Goal: Information Seeking & Learning: Check status

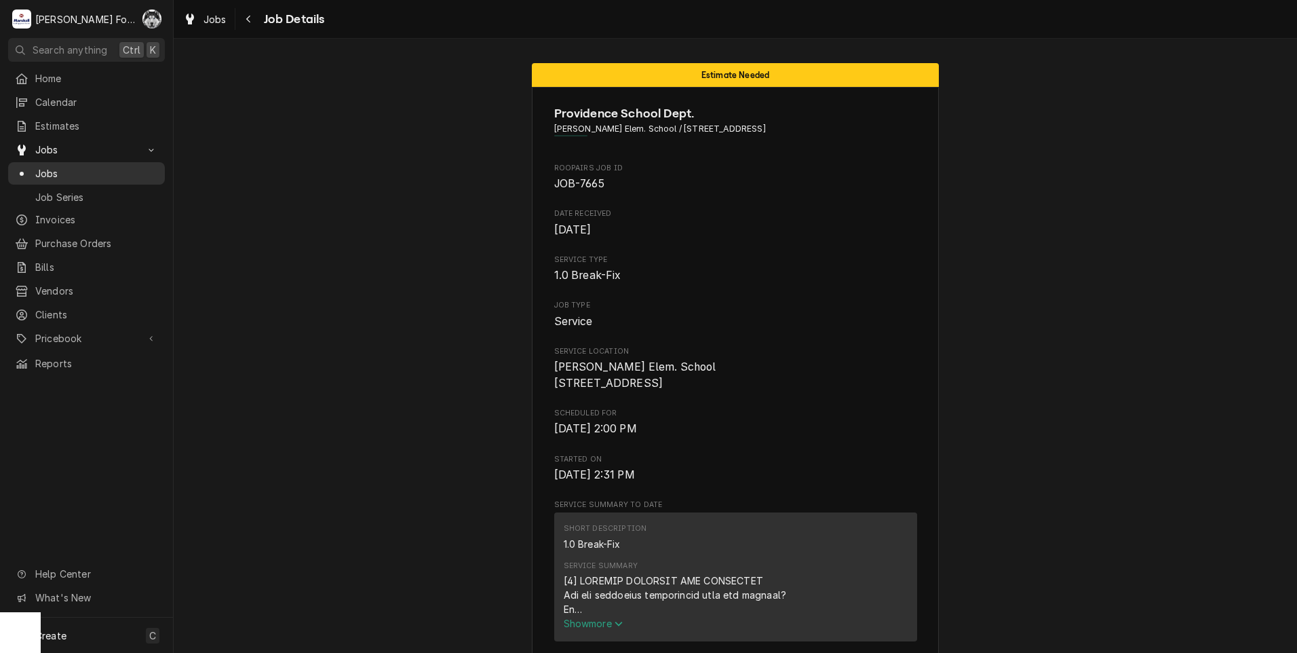
click at [50, 168] on span "Jobs" at bounding box center [96, 173] width 123 height 14
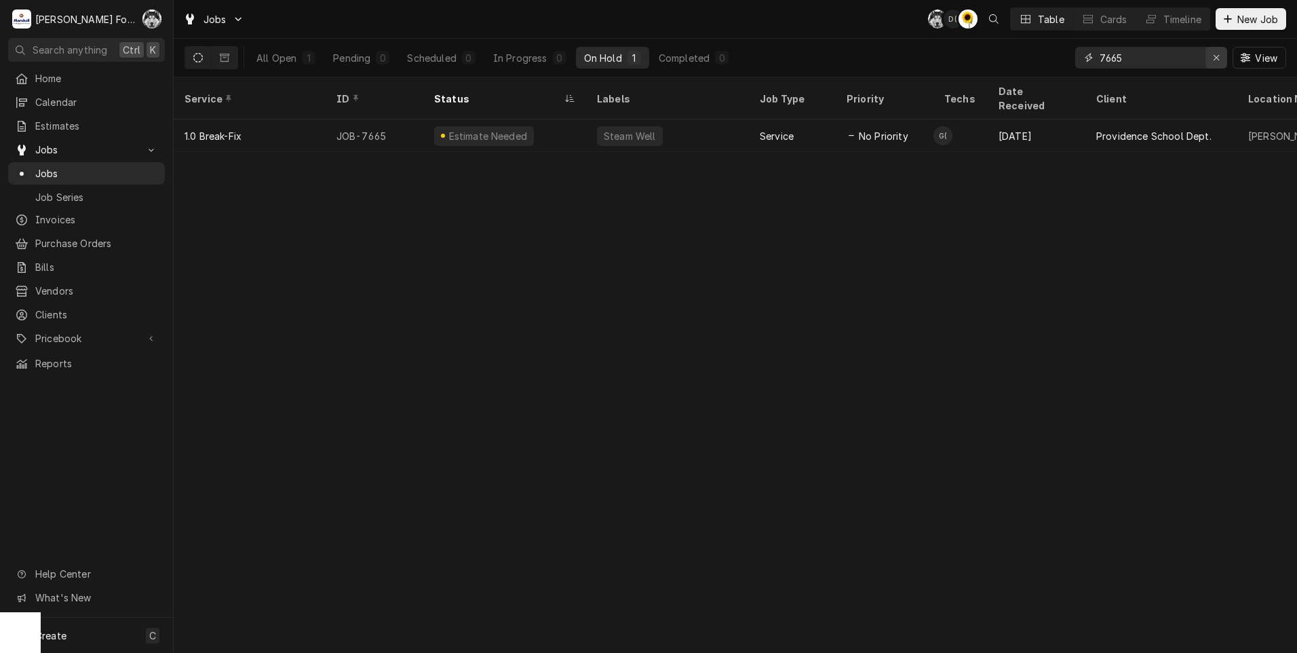
click at [1218, 54] on icon "Erase input" at bounding box center [1216, 57] width 7 height 9
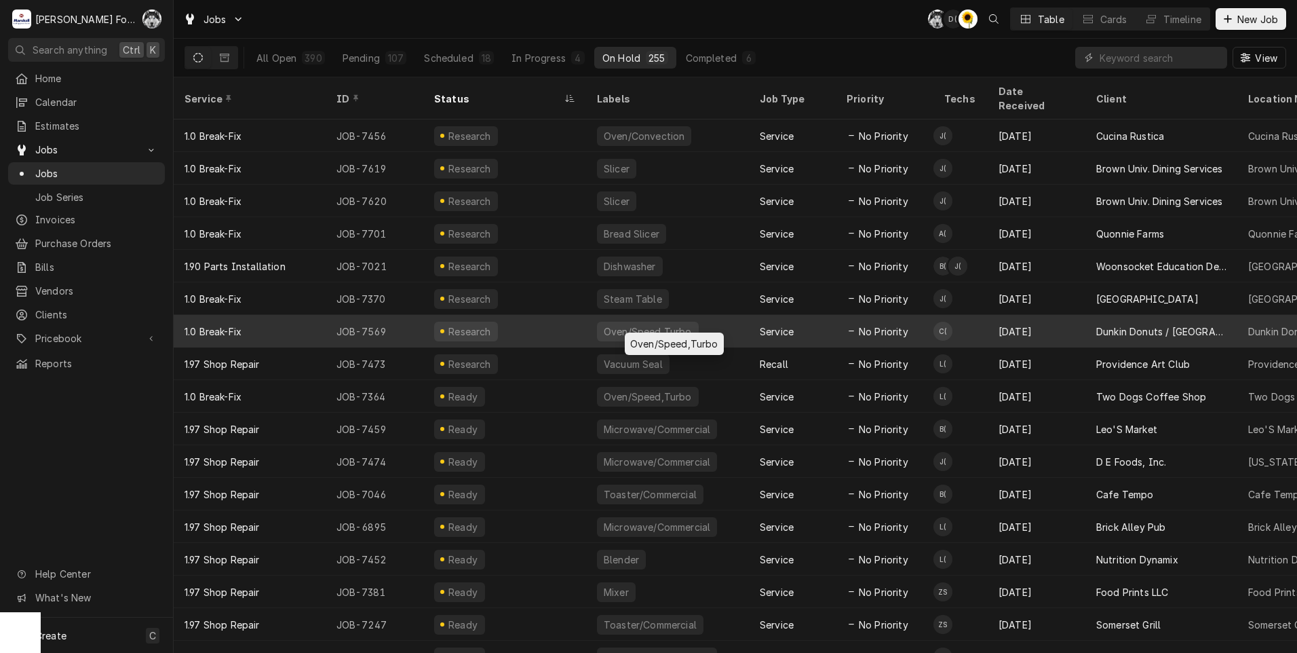
click at [729, 315] on div "Oven/Speed,Turbo" at bounding box center [667, 331] width 163 height 33
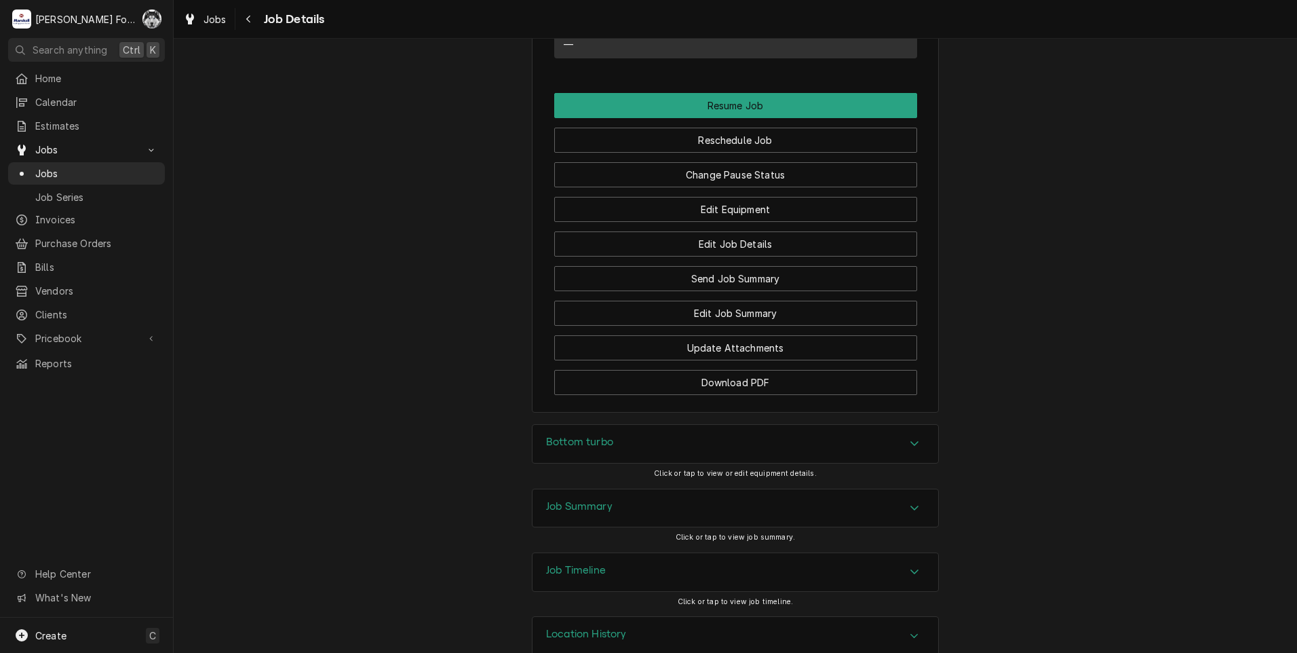
scroll to position [1516, 0]
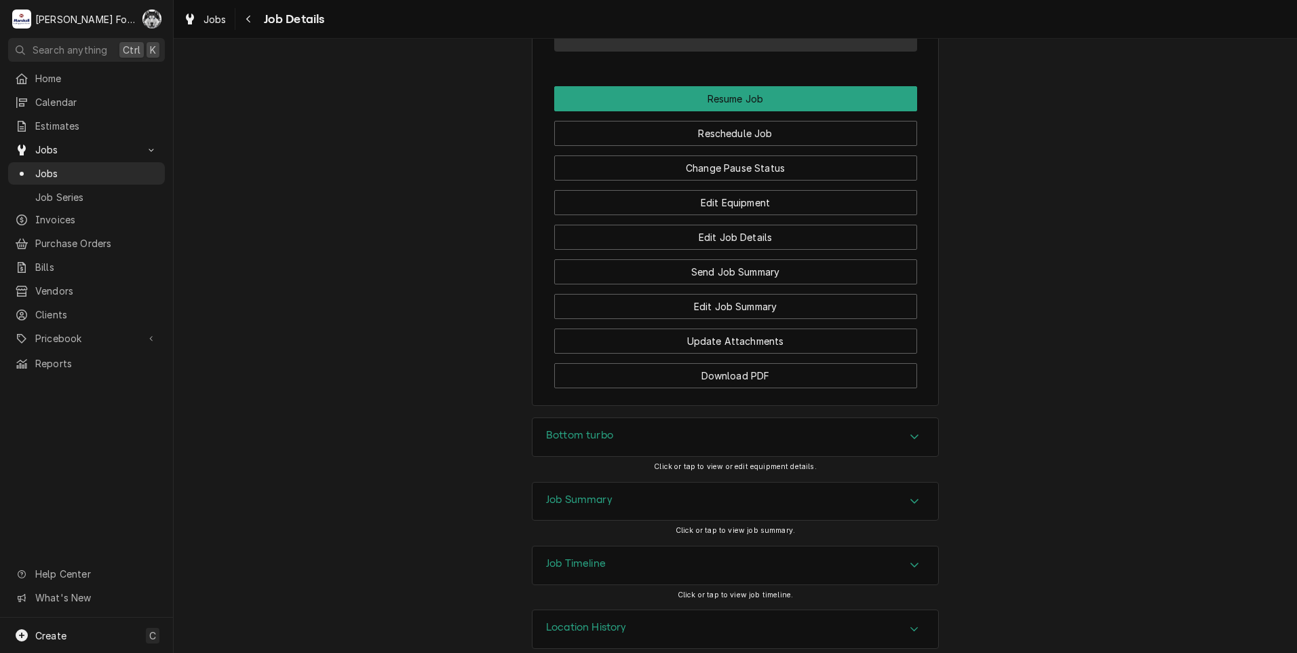
click at [594, 429] on div "Bottom turbo" at bounding box center [579, 437] width 67 height 16
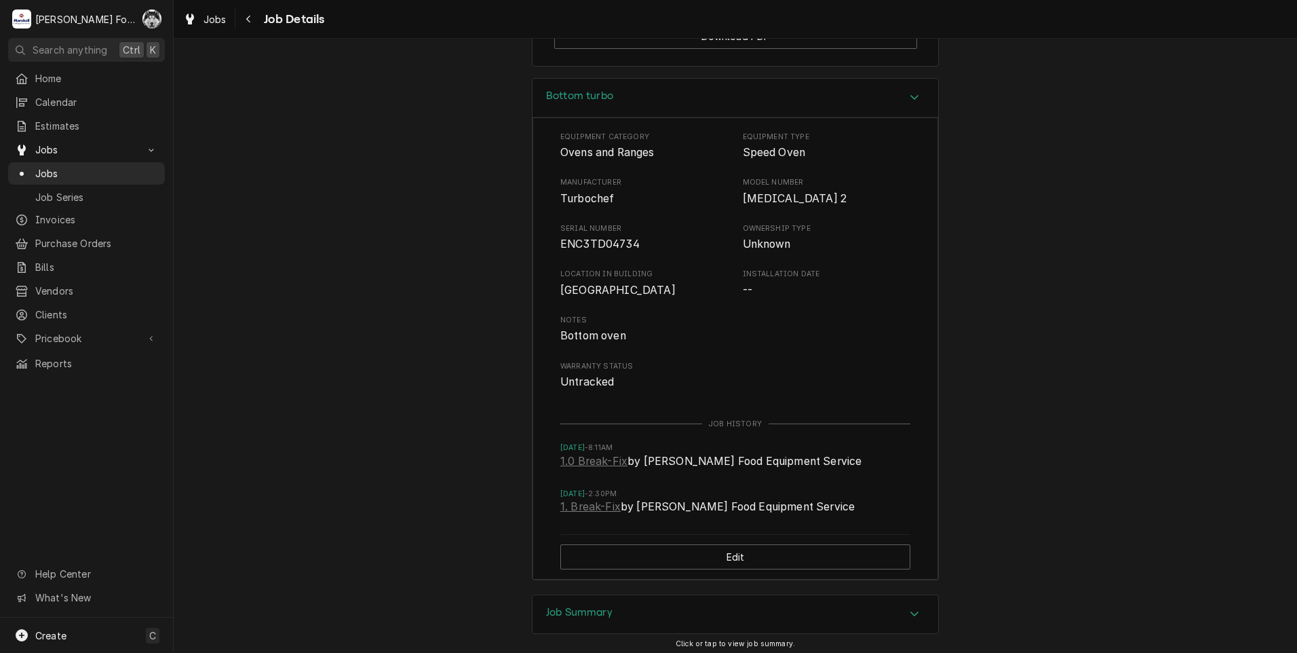
scroll to position [1968, 0]
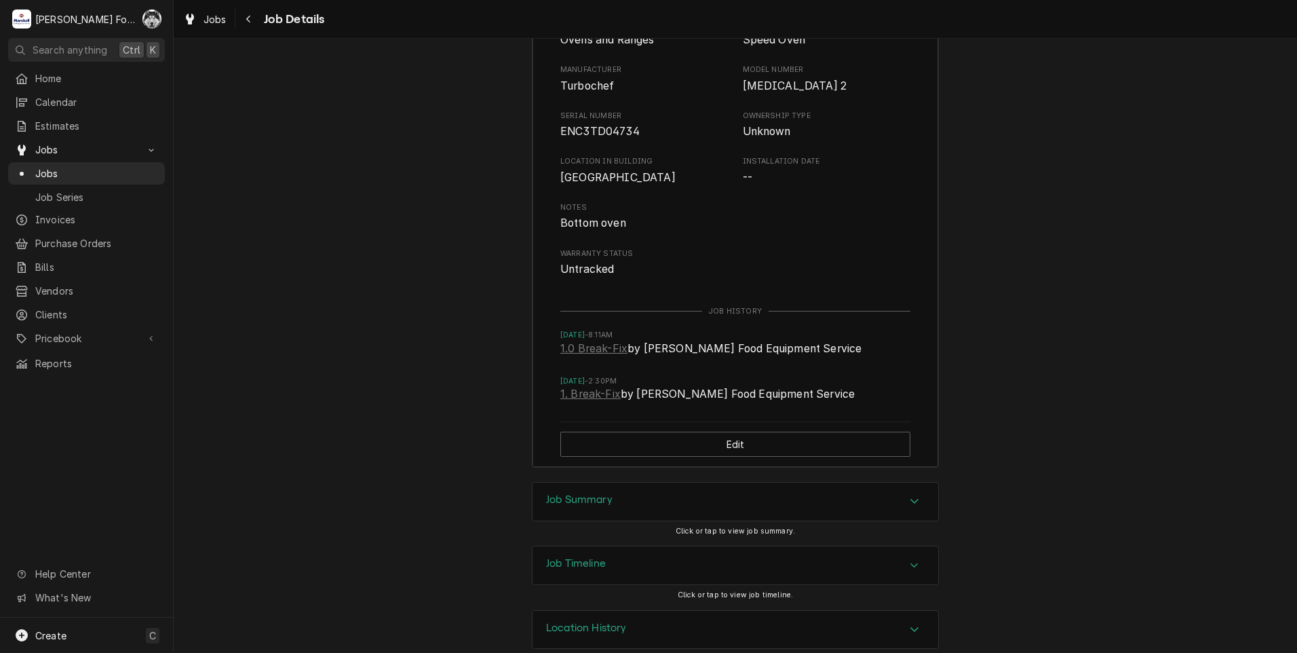
click at [603, 493] on h3 "Job Summary" at bounding box center [579, 499] width 66 height 13
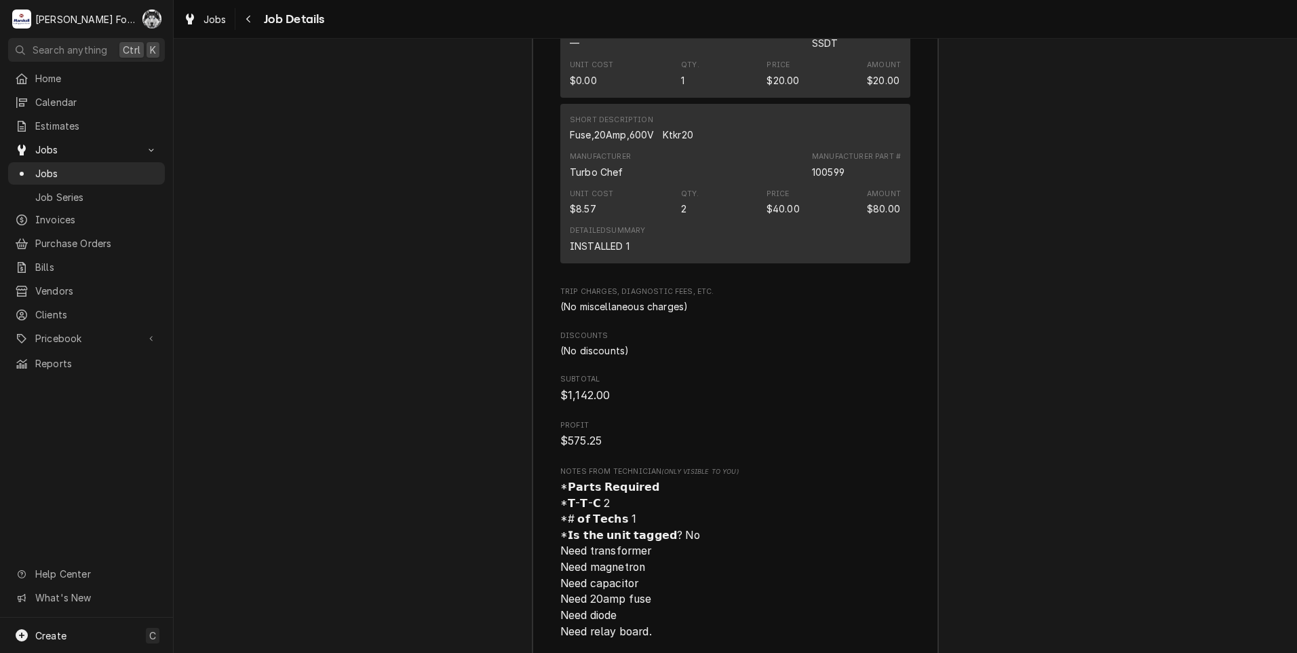
scroll to position [4003, 0]
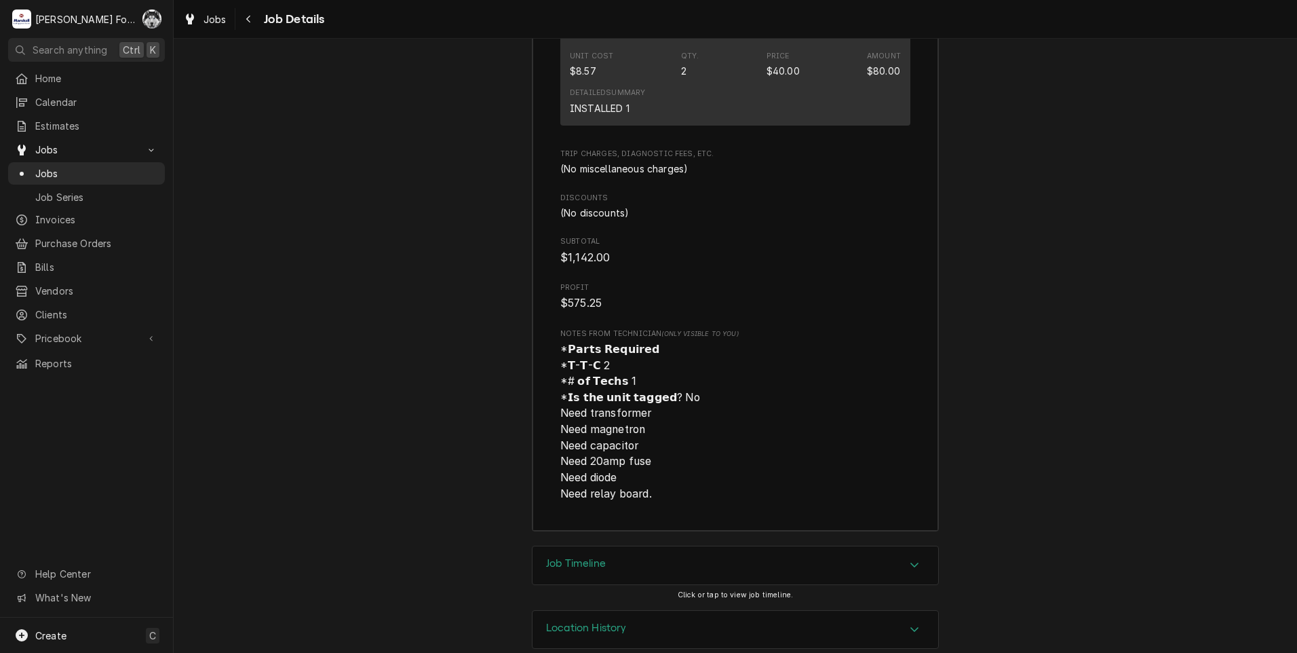
click at [608, 557] on div "Job Timeline" at bounding box center [735, 565] width 406 height 38
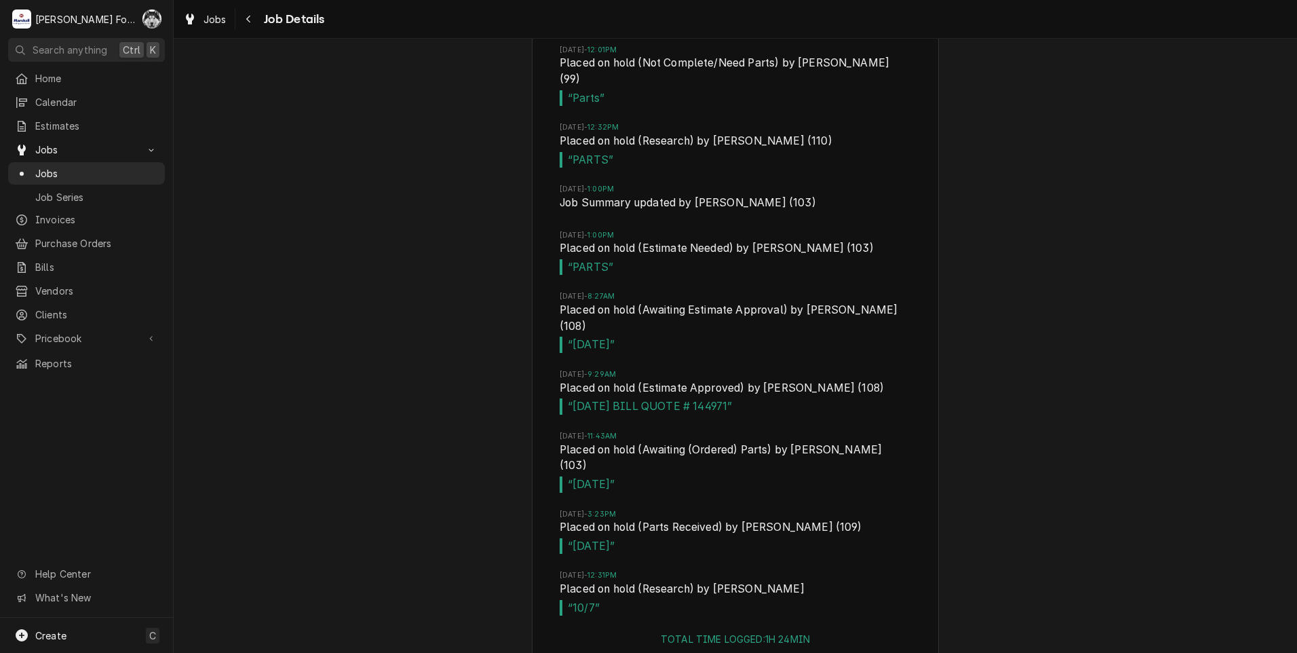
scroll to position [4874, 0]
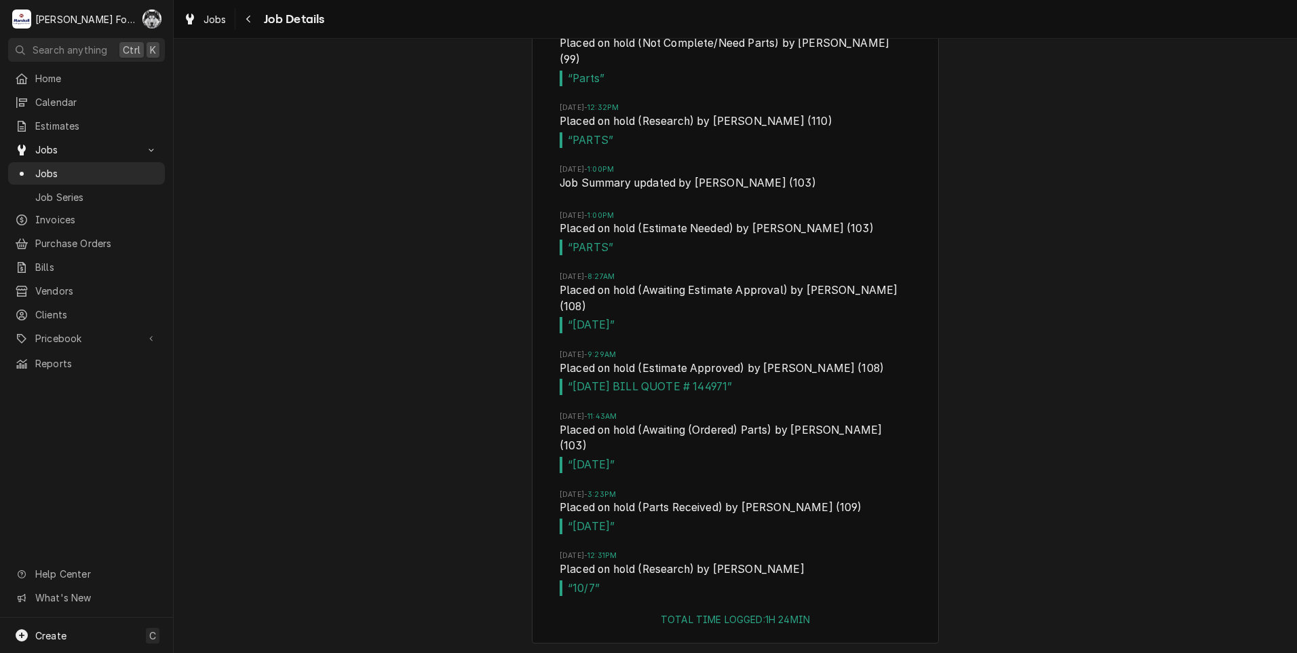
click at [809, 411] on li "Wed, Oct 1, 2025 - 11:43AM Placed on hold (Awaiting (Ordered) Parts) by Chris M…" at bounding box center [735, 450] width 351 height 78
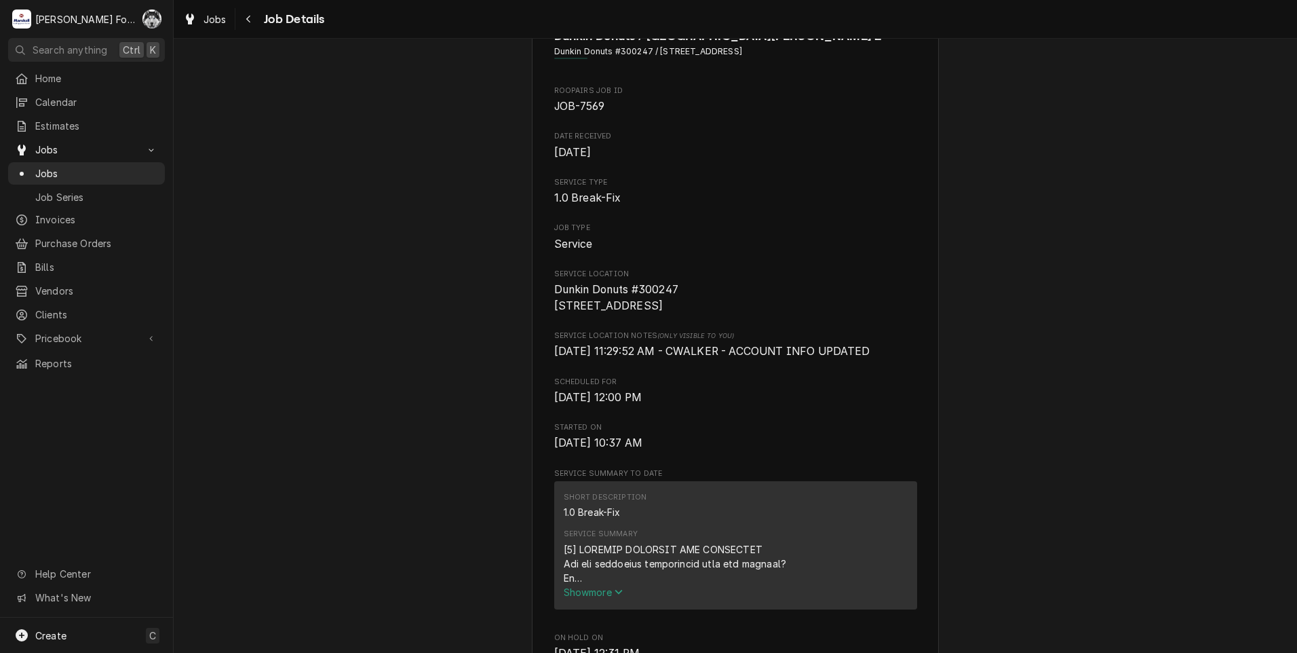
scroll to position [13, 0]
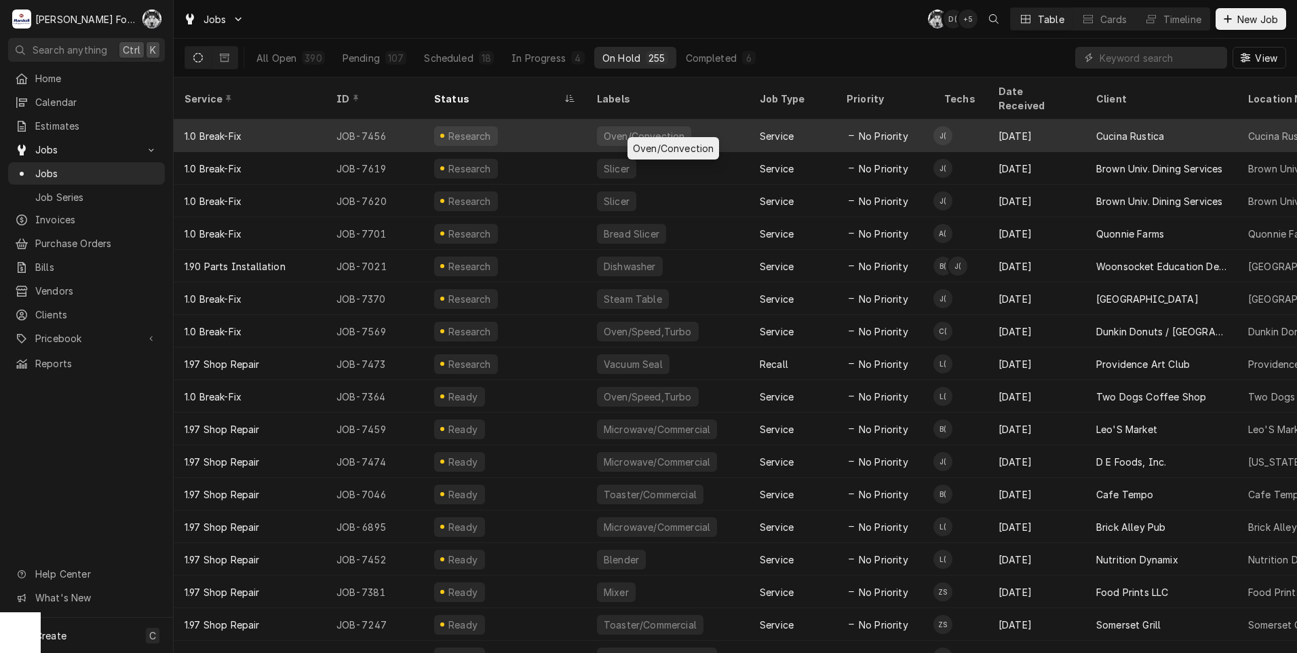
click at [668, 119] on div "Oven/Convection" at bounding box center [667, 135] width 163 height 33
click at [669, 119] on div "Oven/Convection" at bounding box center [667, 135] width 163 height 33
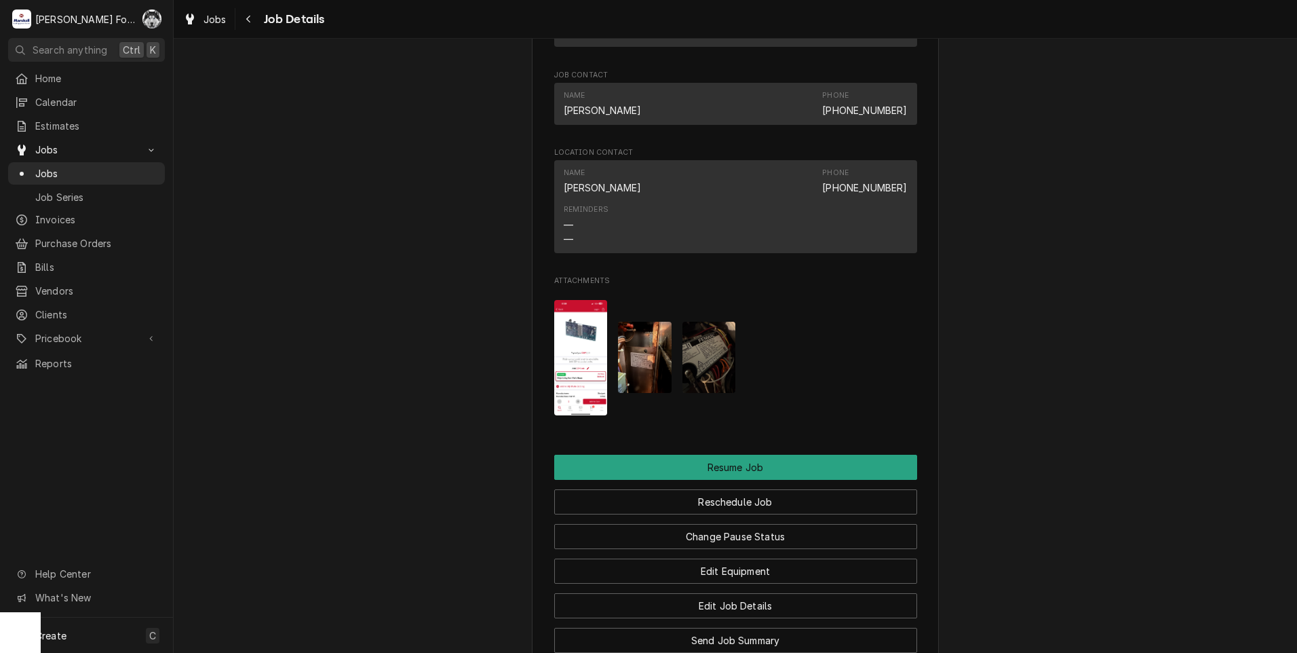
scroll to position [1243, 0]
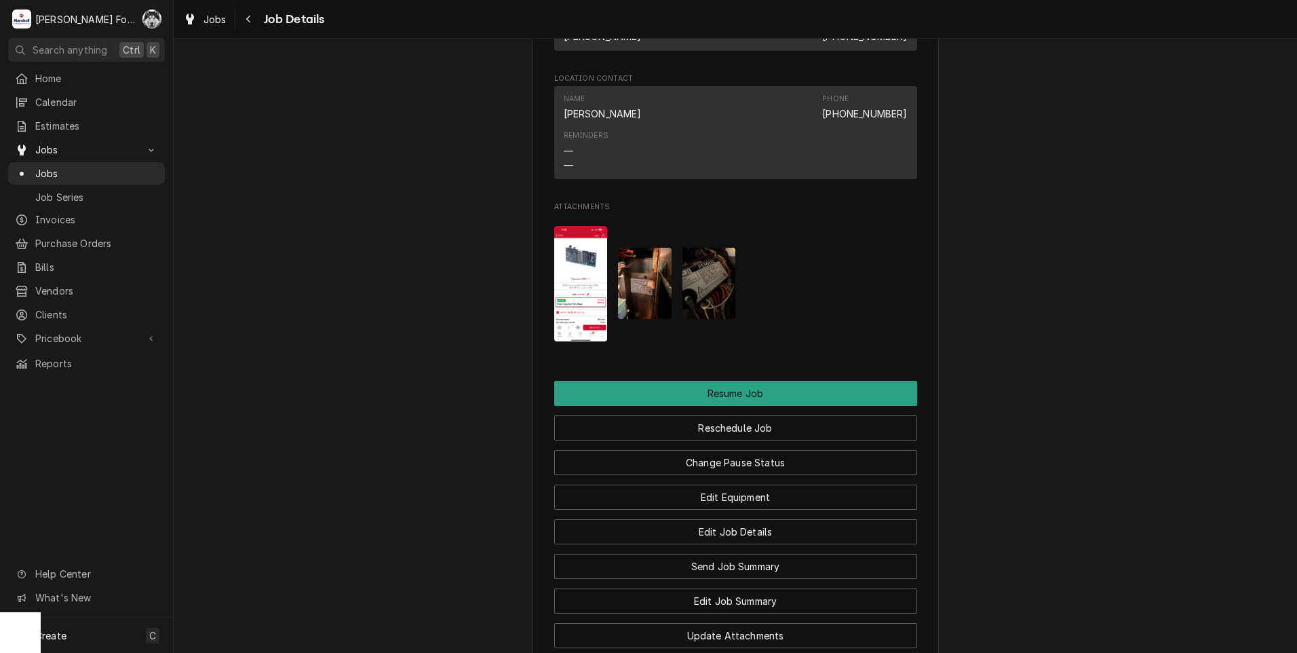
click at [575, 283] on img "Attachments" at bounding box center [581, 284] width 54 height 116
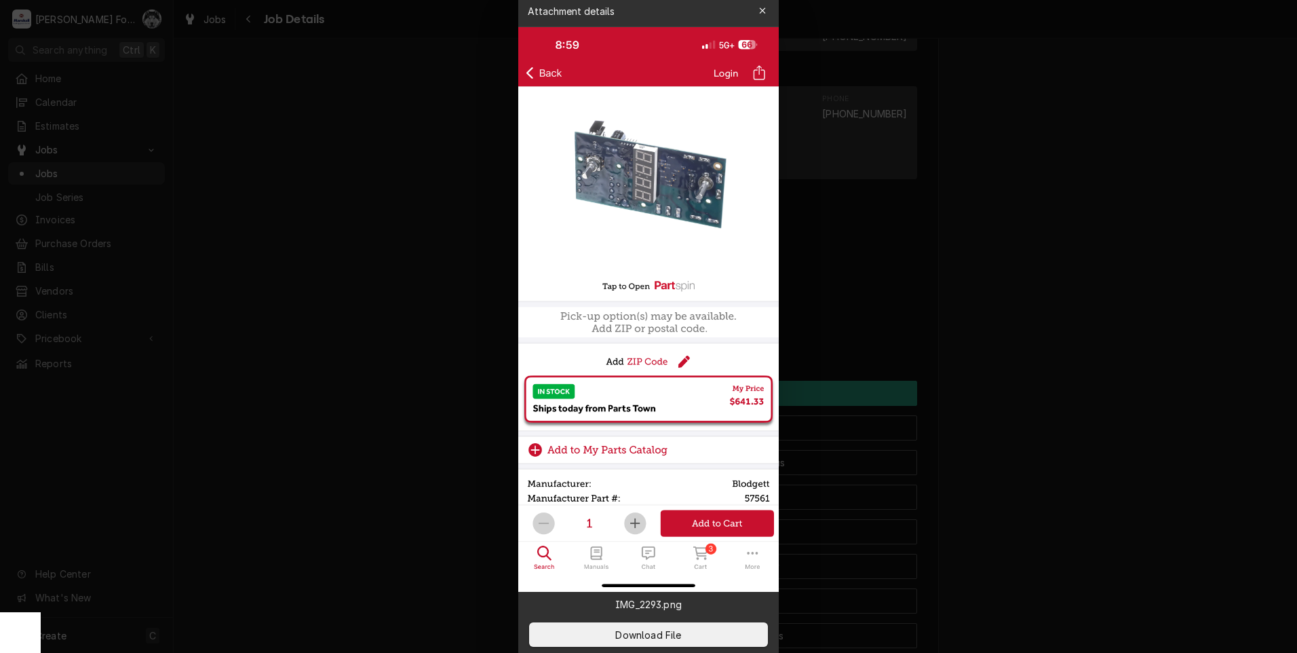
click at [884, 231] on div at bounding box center [648, 326] width 1297 height 653
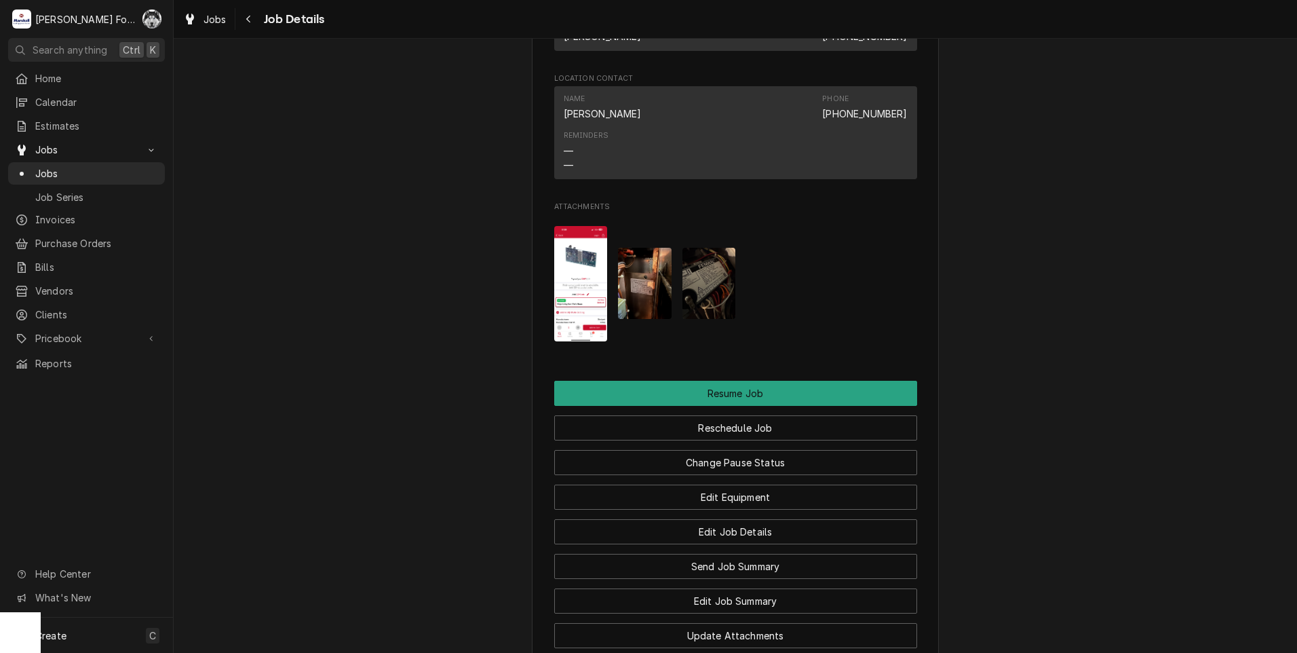
click at [652, 287] on img "Attachments" at bounding box center [645, 283] width 54 height 71
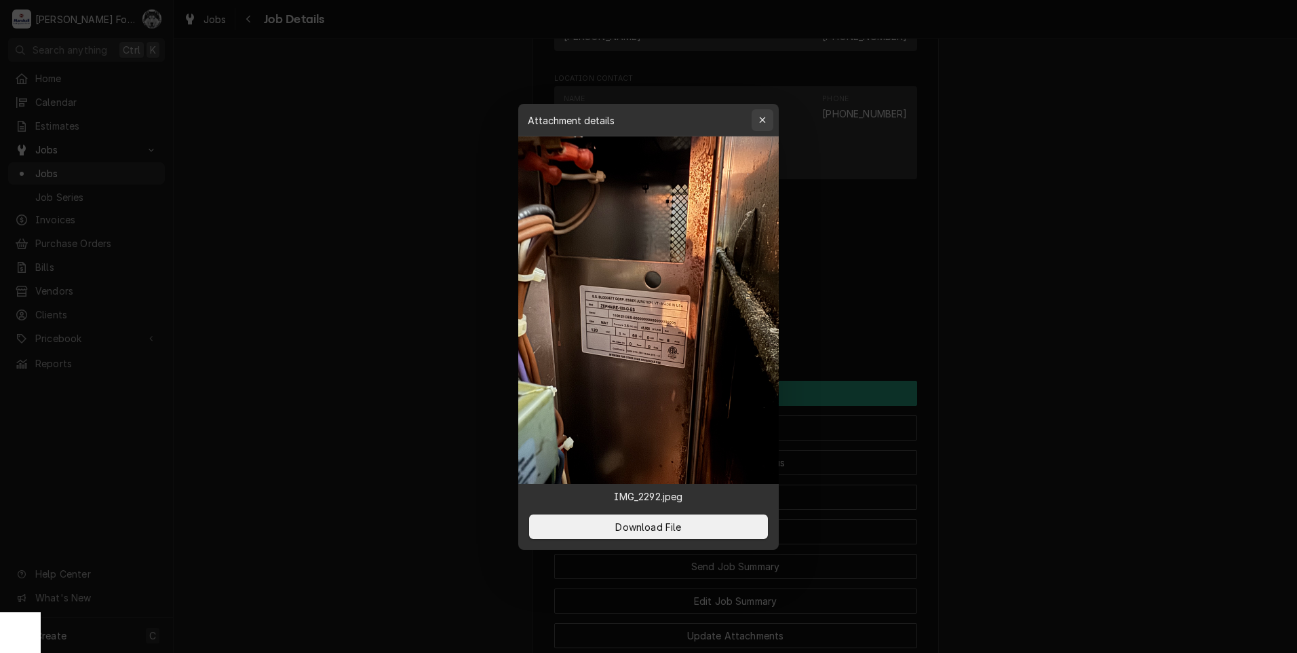
click at [765, 116] on icon "button" at bounding box center [762, 119] width 7 height 9
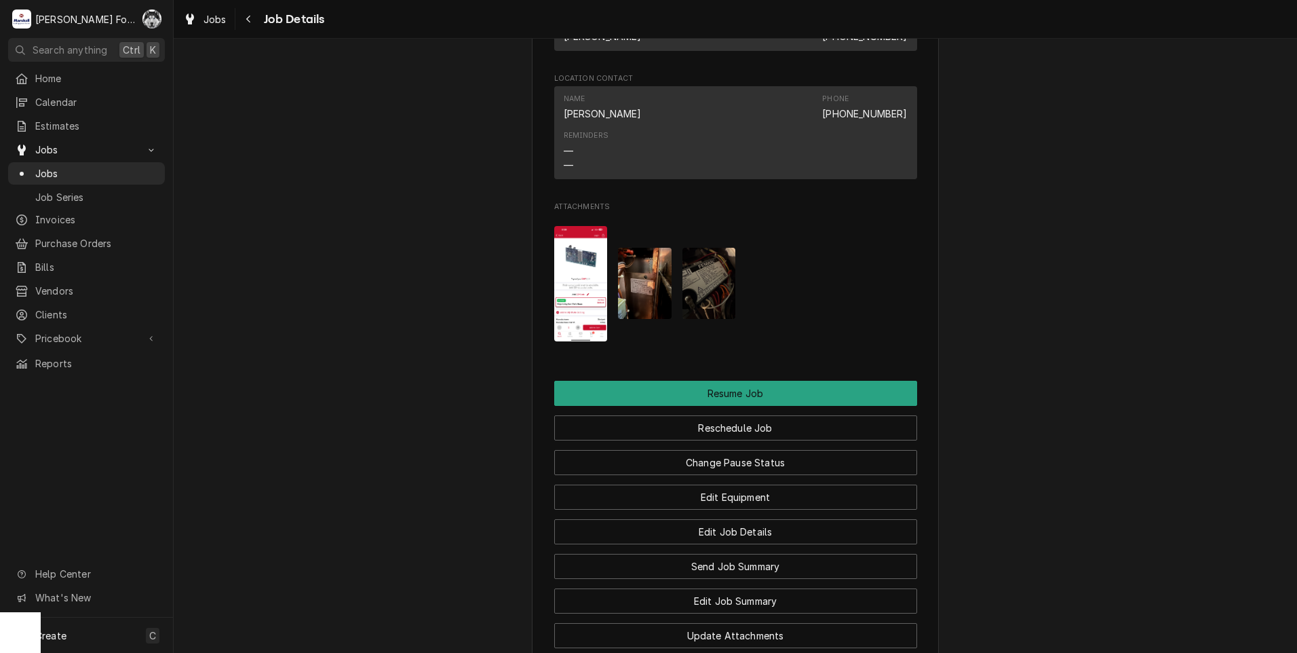
click at [700, 301] on img "Attachments" at bounding box center [709, 283] width 54 height 71
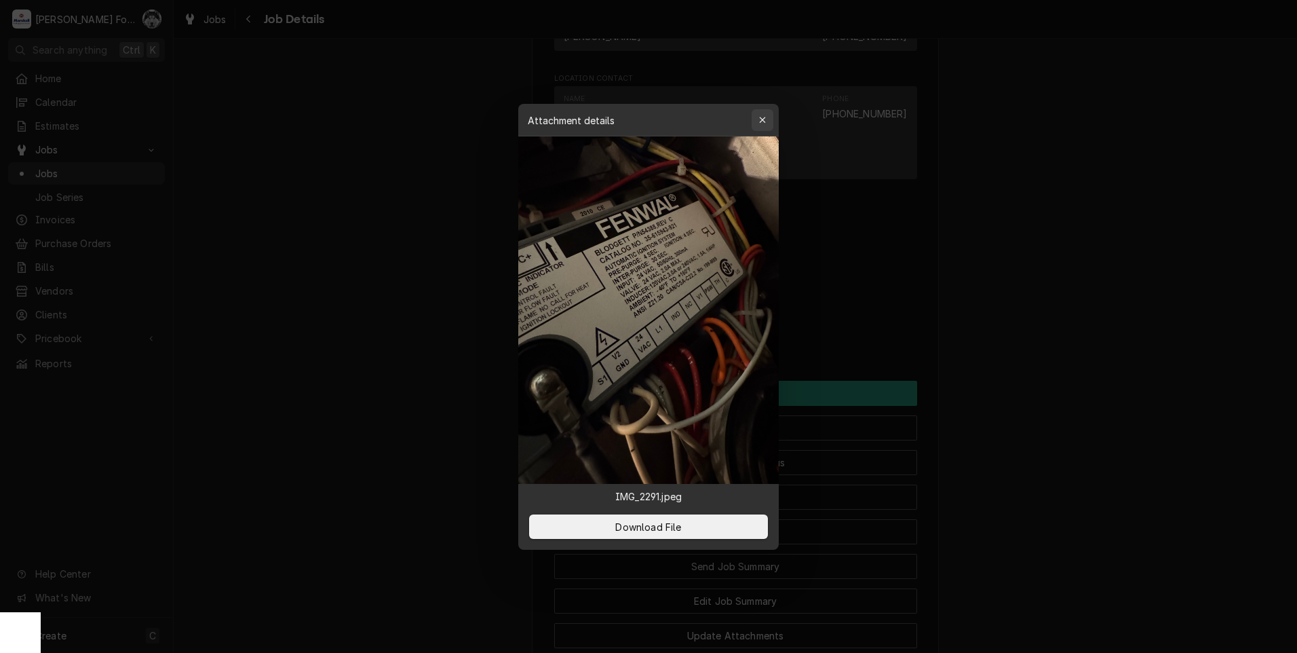
click at [760, 121] on icon "button" at bounding box center [762, 119] width 7 height 9
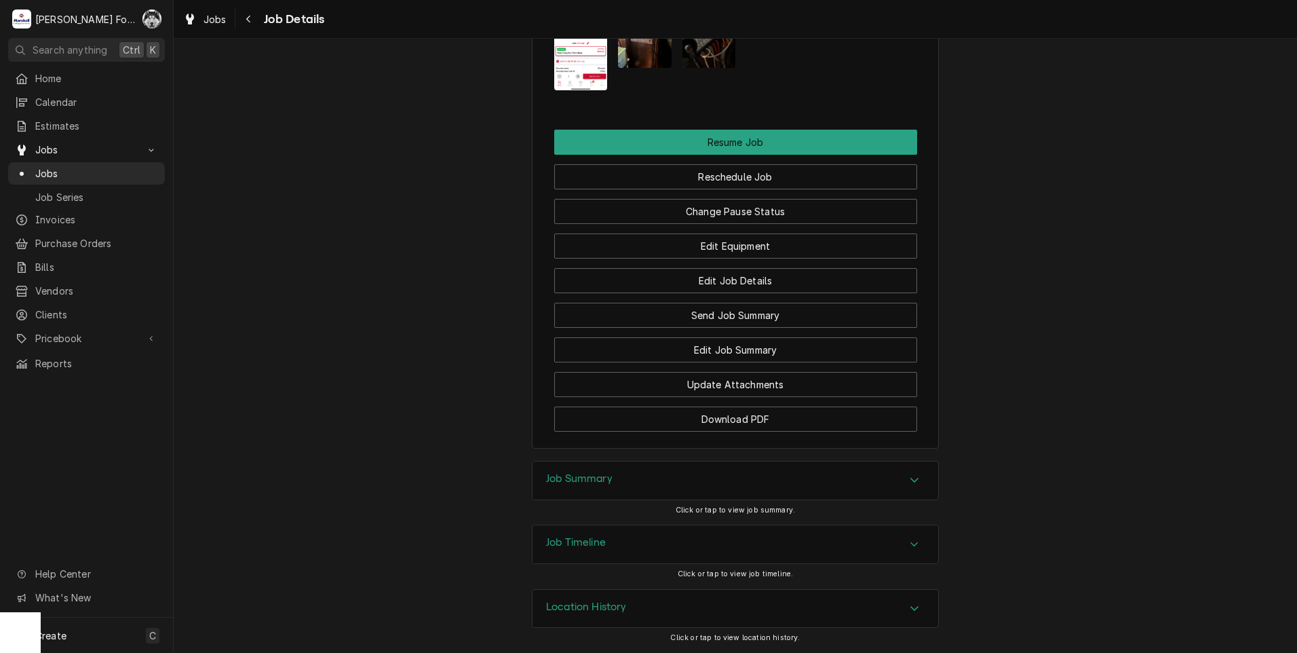
scroll to position [1511, 0]
click at [604, 484] on h3 "Job Summary" at bounding box center [579, 478] width 66 height 13
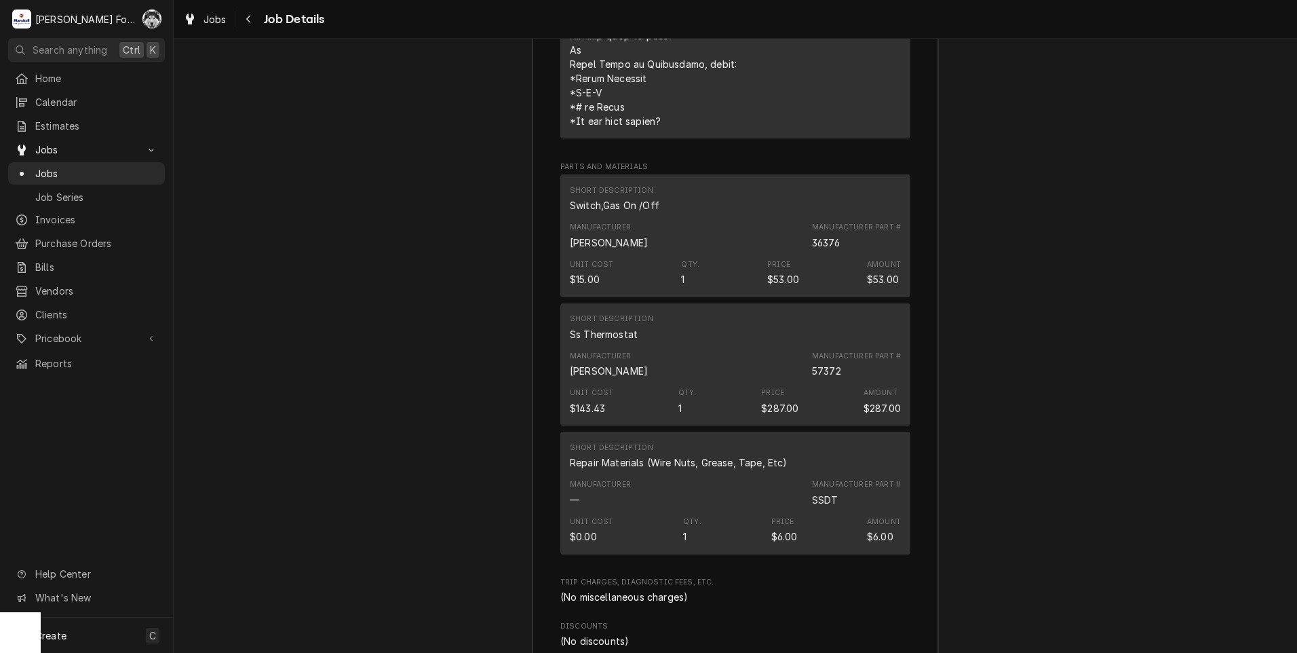
scroll to position [2189, 0]
